Goal: Navigation & Orientation: Find specific page/section

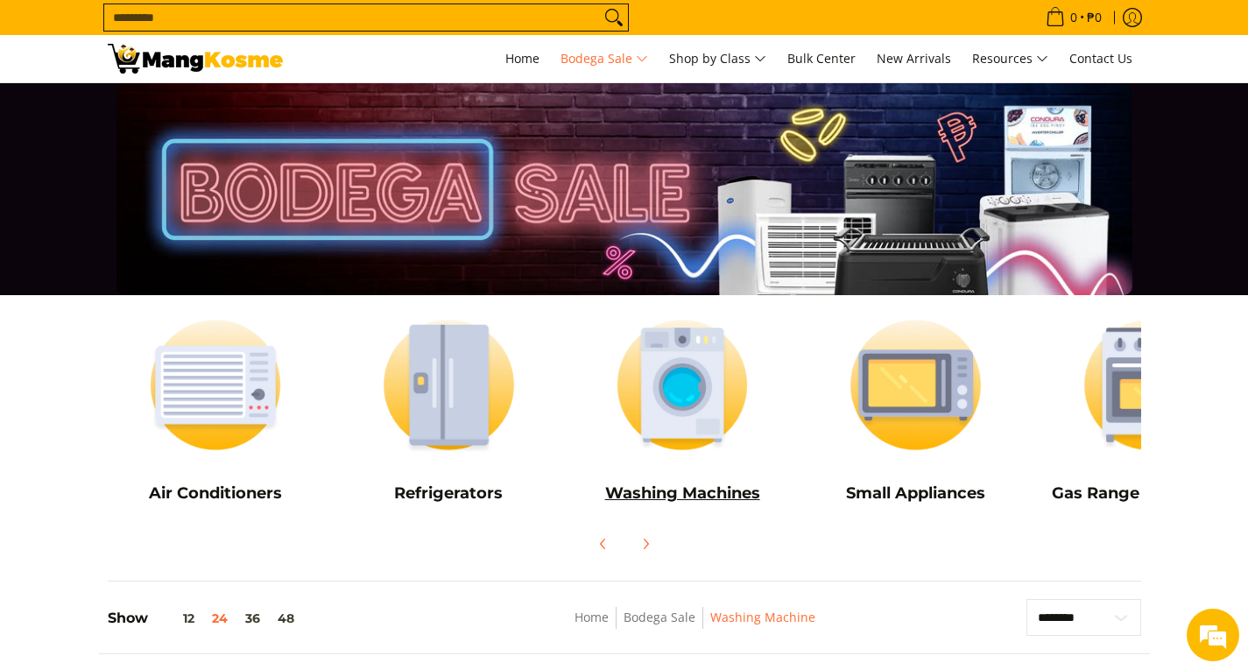
click at [693, 367] on img at bounding box center [683, 385] width 216 height 162
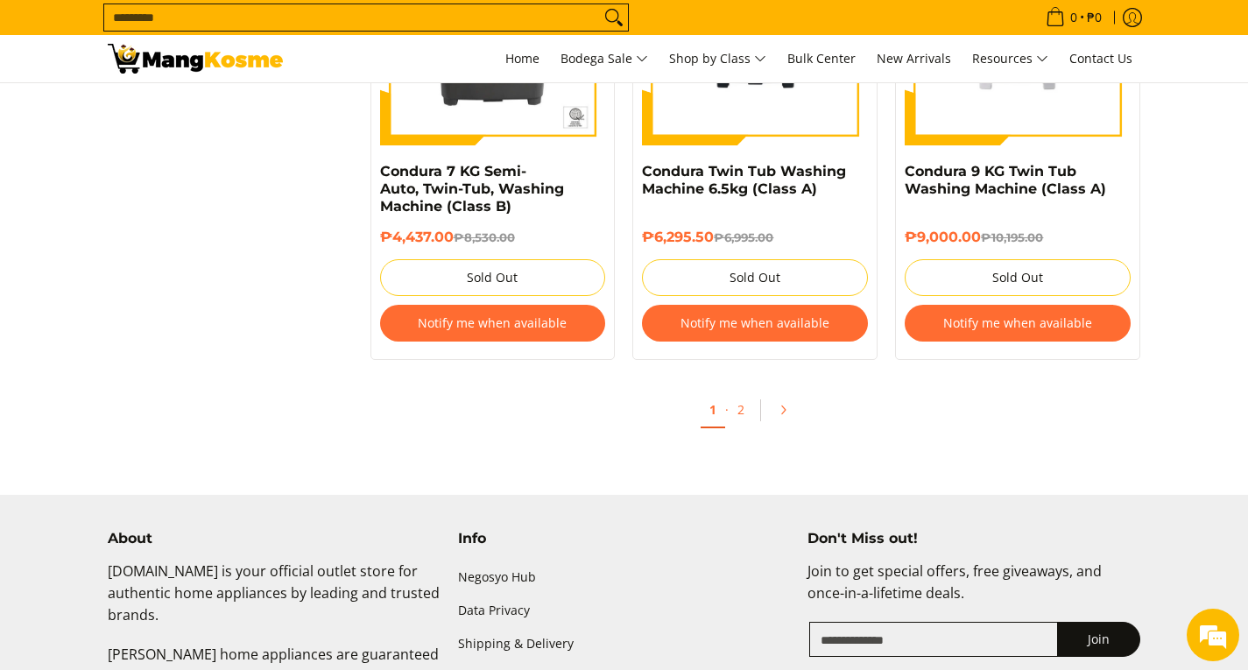
scroll to position [3854, 0]
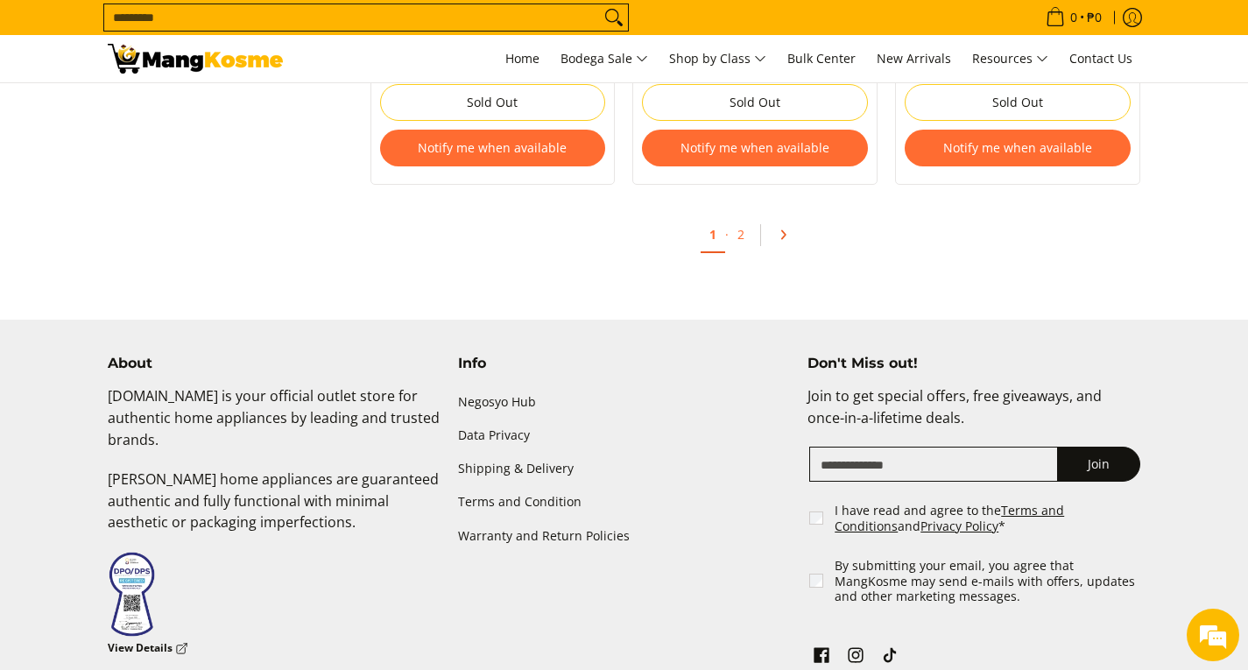
click at [783, 241] on icon "Pagination" at bounding box center [783, 235] width 12 height 12
